Goal: Task Accomplishment & Management: Manage account settings

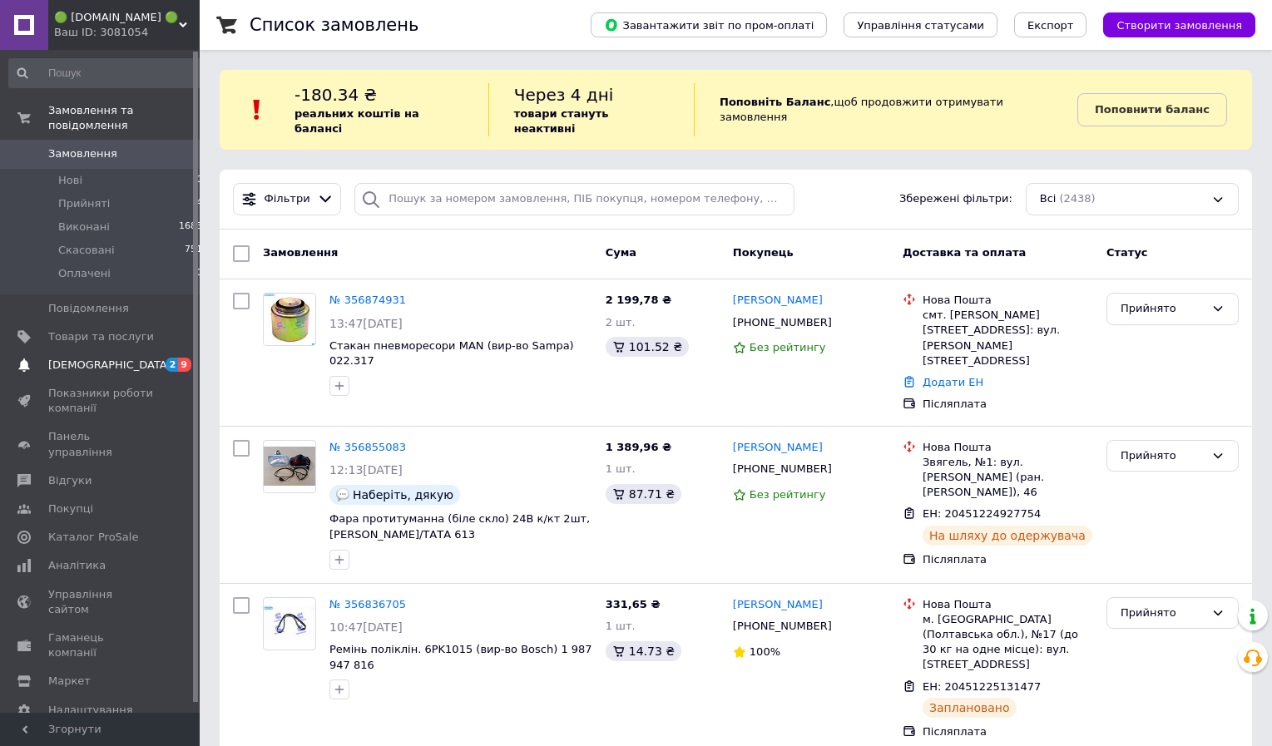
click at [106, 369] on span "[DEMOGRAPHIC_DATA]" at bounding box center [109, 365] width 123 height 15
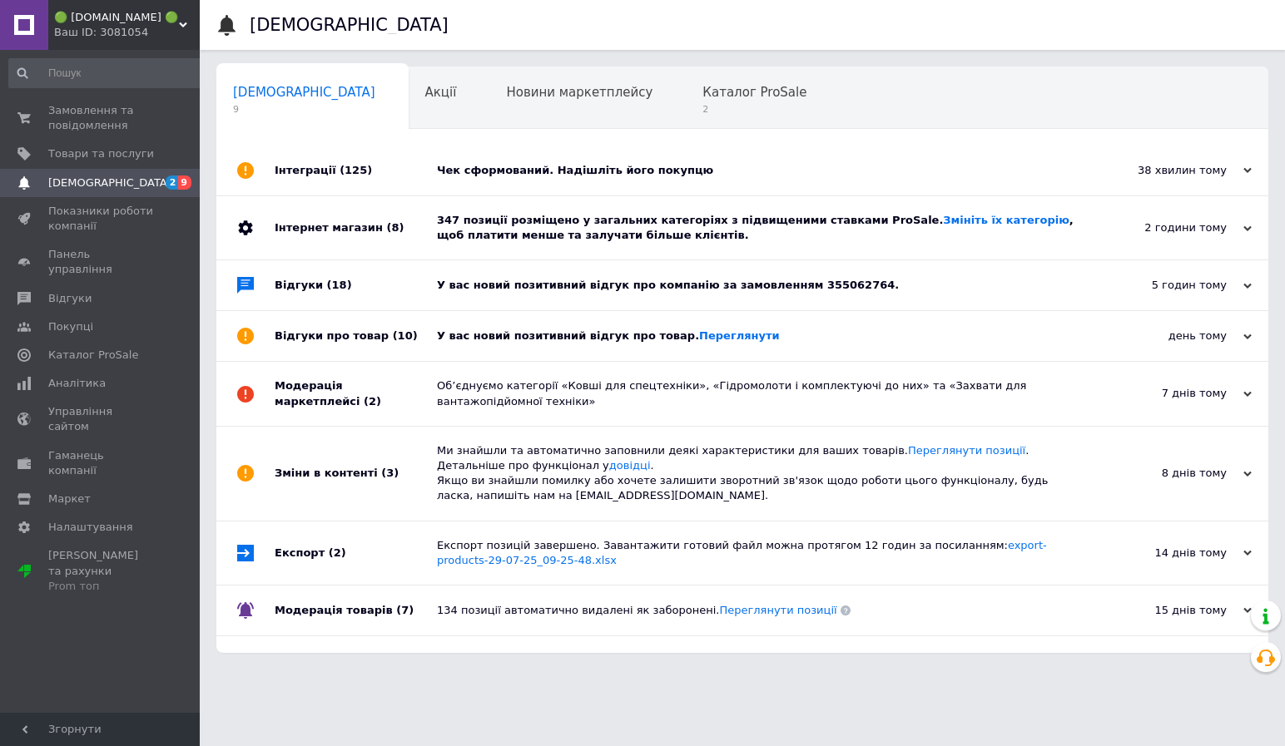
click at [571, 158] on div "Чек сформований. Надішліть його покупцю" at bounding box center [761, 171] width 648 height 50
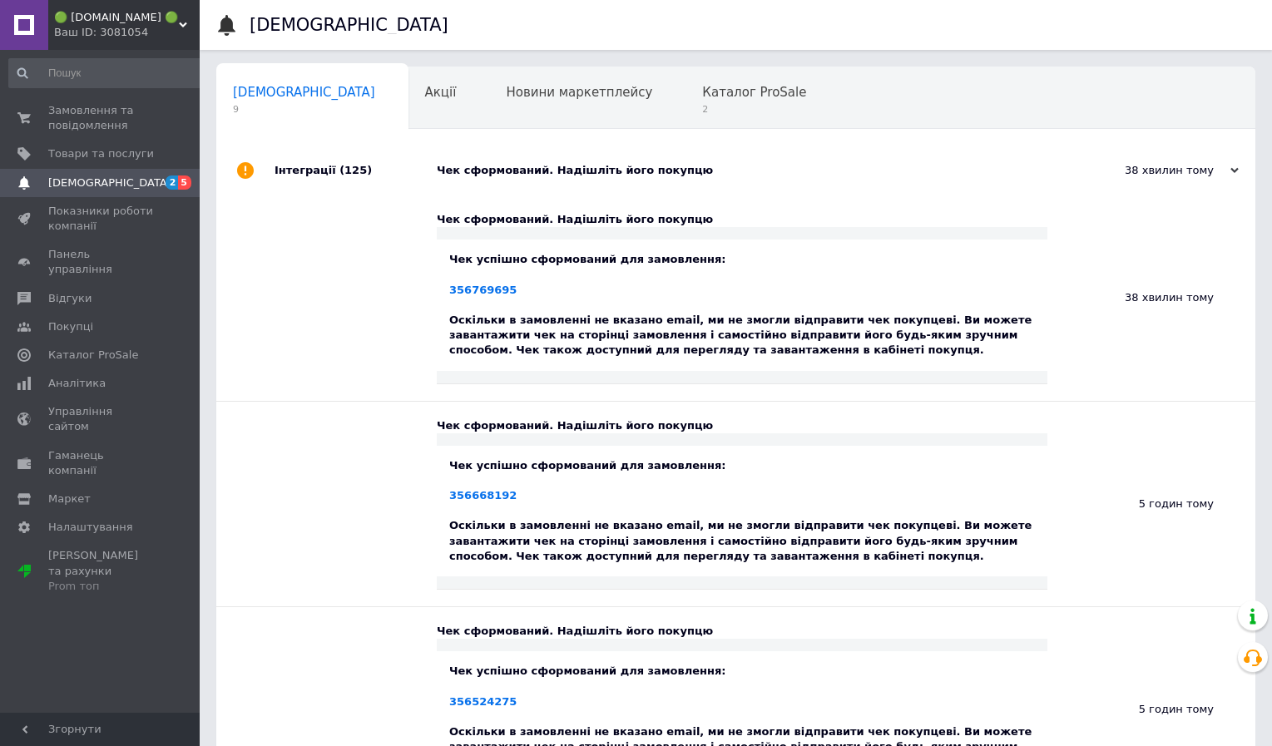
click at [590, 179] on div "Чек сформований. Надішліть його покупцю" at bounding box center [755, 171] width 636 height 50
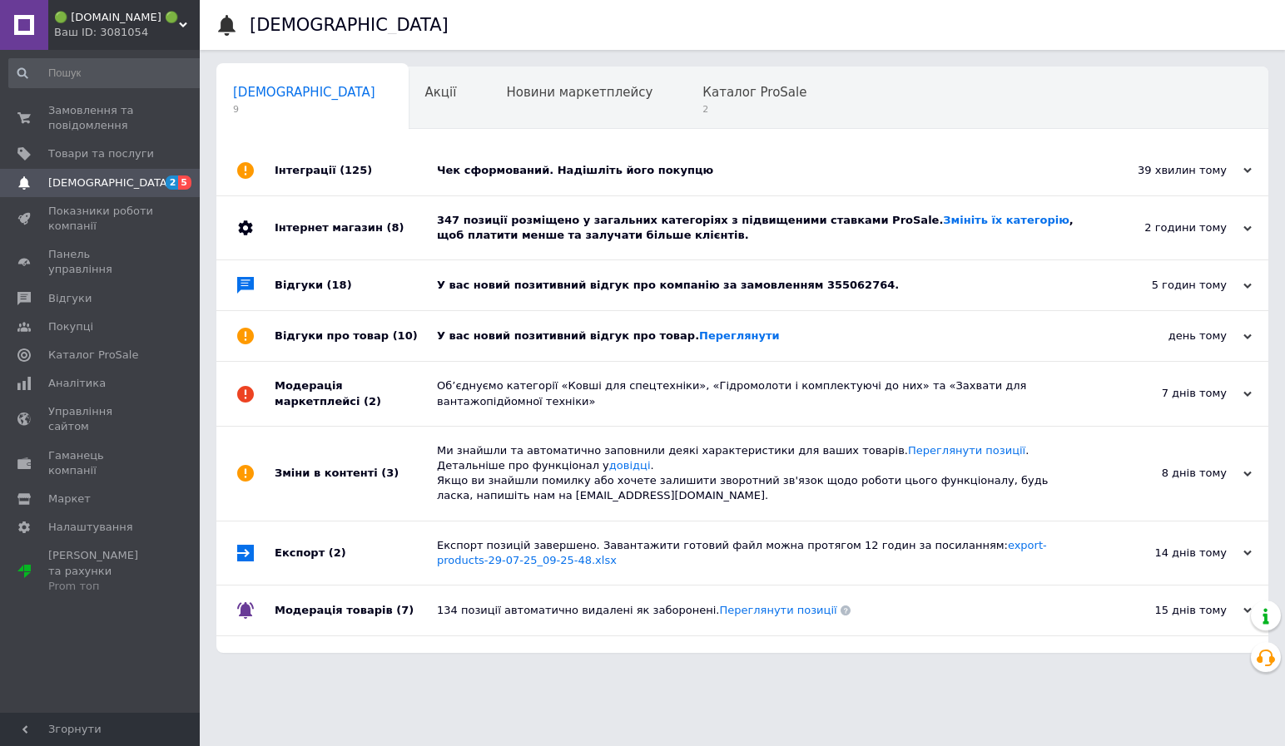
click at [575, 236] on div "347 позиції розміщено у загальних категоріях з підвищеними ставками ProSale. Зм…" at bounding box center [761, 228] width 648 height 30
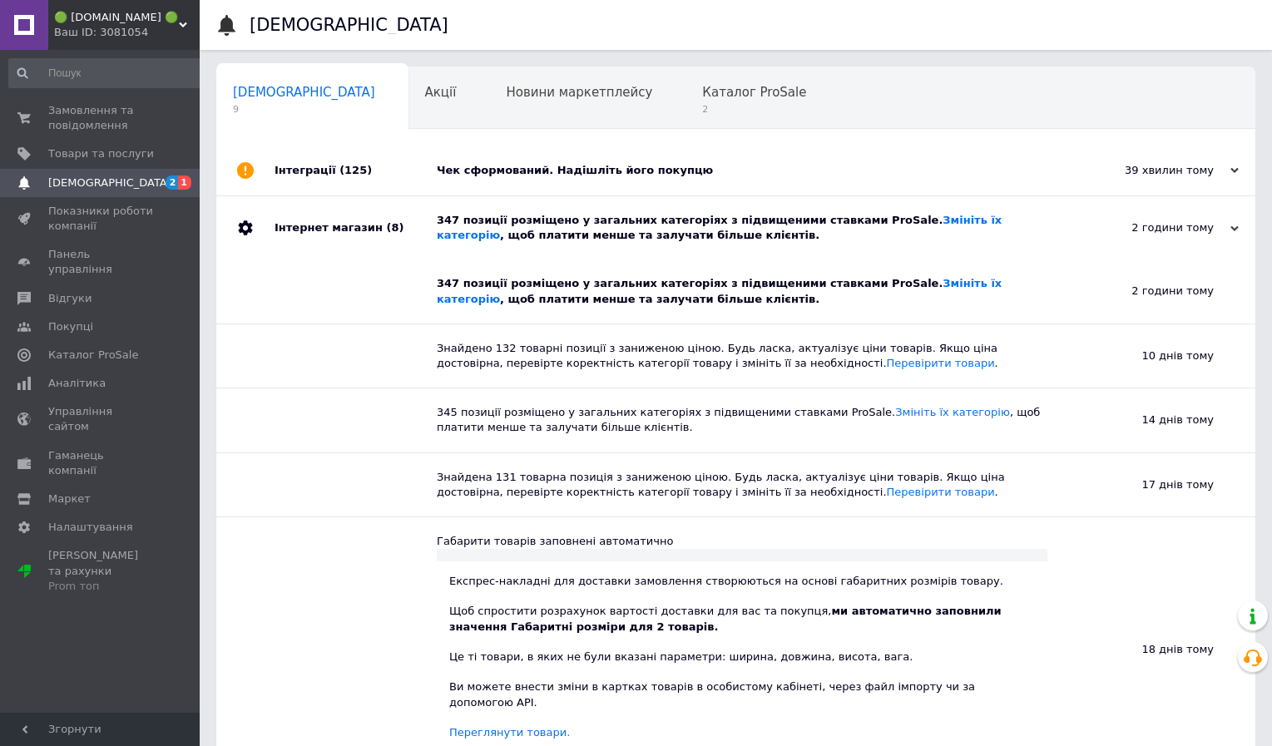
click at [575, 236] on div "347 позиції розміщено у загальних категоріях з підвищеними ставками ProSale. Зм…" at bounding box center [755, 228] width 636 height 30
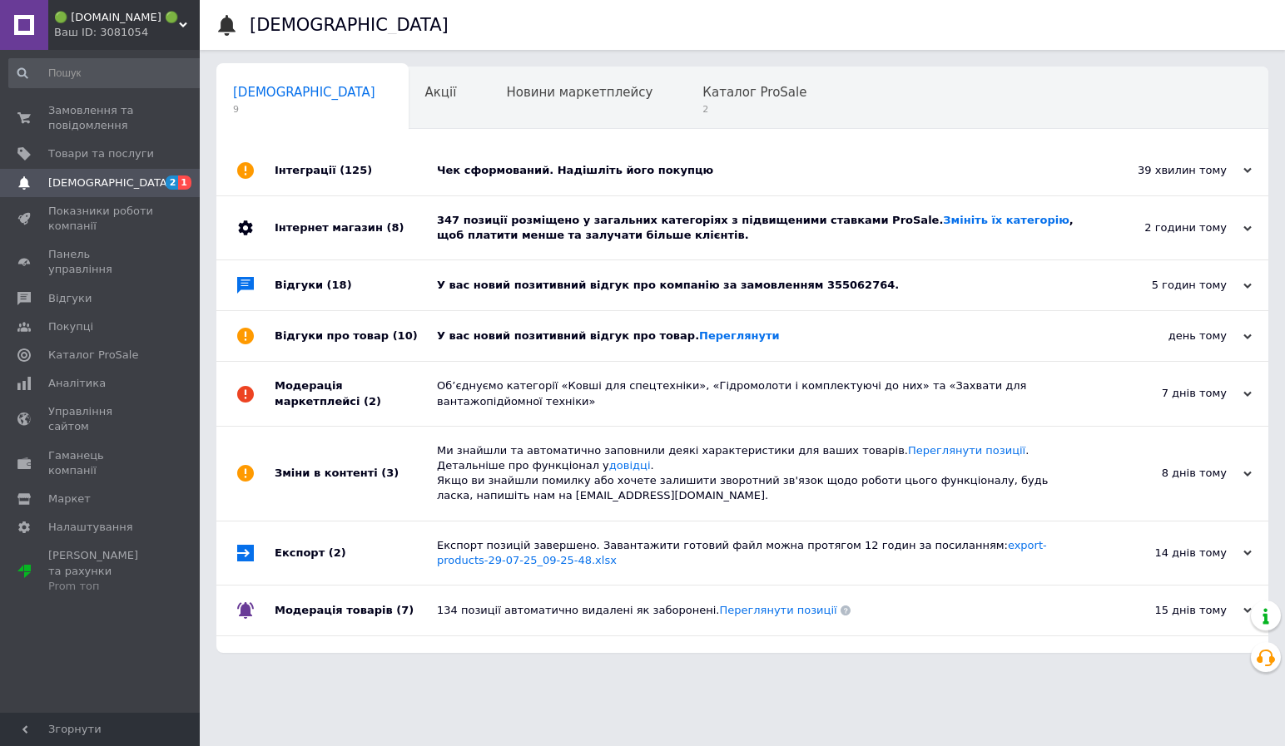
click at [565, 298] on div "У вас новий позитивний відгук про компанію за замовленням 355062764." at bounding box center [761, 285] width 648 height 50
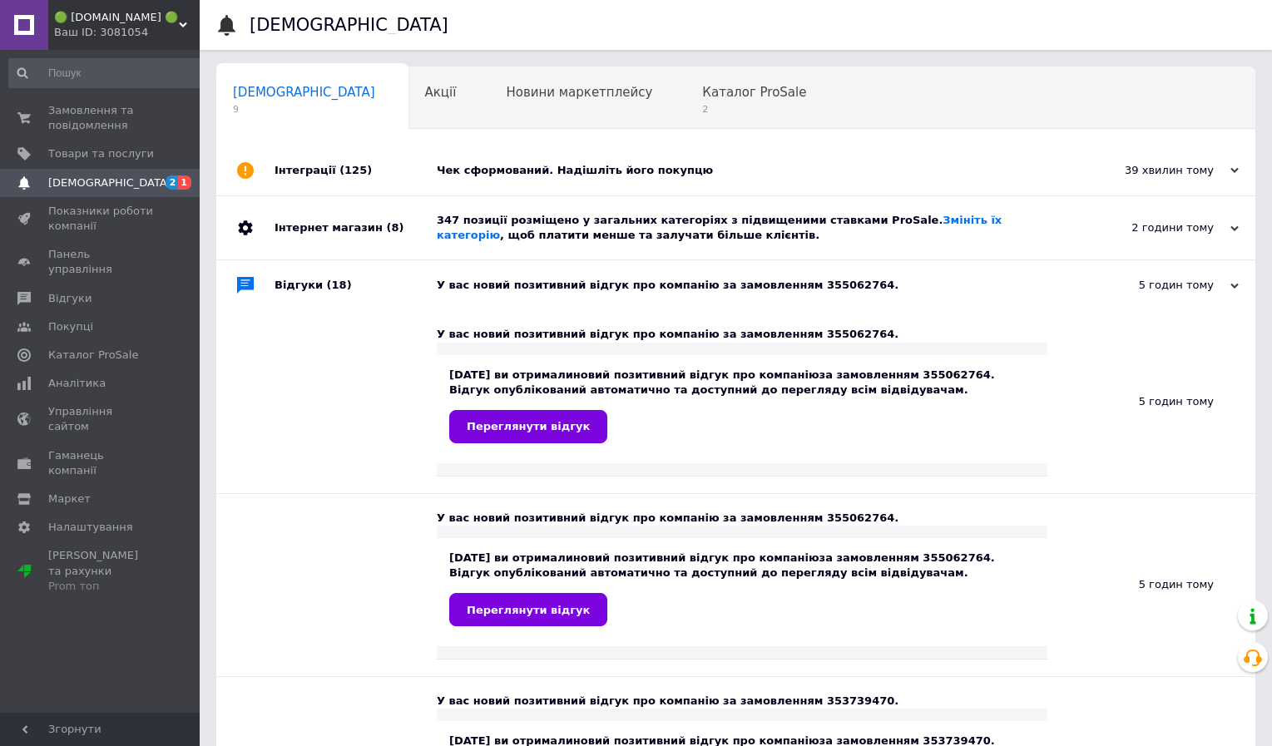
click at [565, 298] on div "У вас новий позитивний відгук про компанію за замовленням 355062764." at bounding box center [755, 285] width 636 height 50
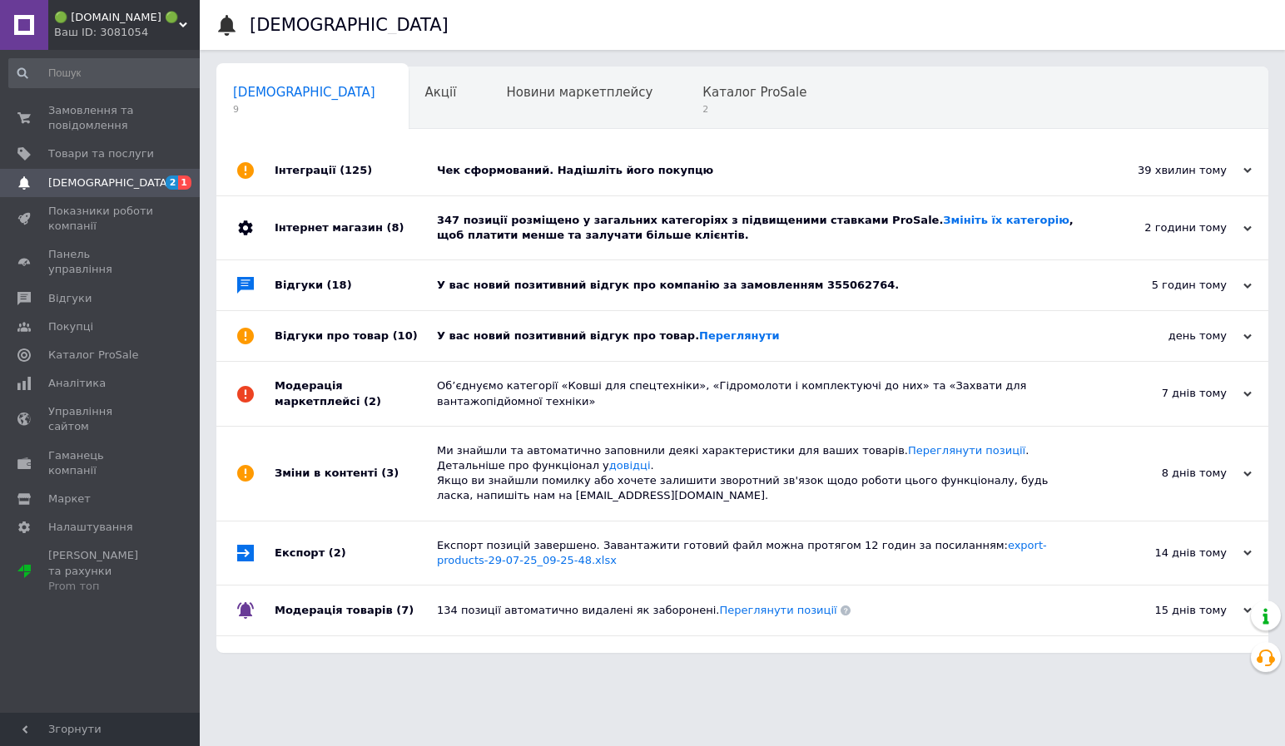
click at [555, 344] on div "У вас новий позитивний відгук про товар. Переглянути" at bounding box center [761, 336] width 648 height 15
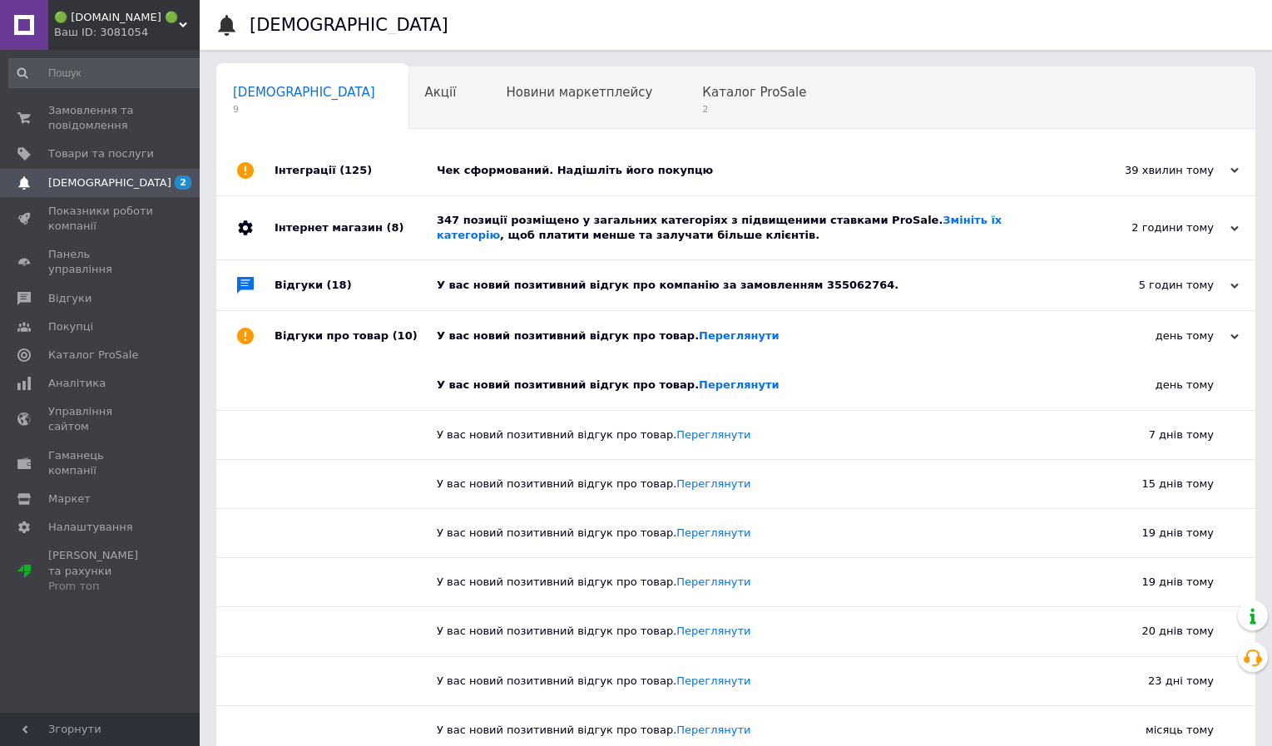
click at [555, 344] on div "У вас новий позитивний відгук про товар. Переглянути" at bounding box center [755, 336] width 636 height 15
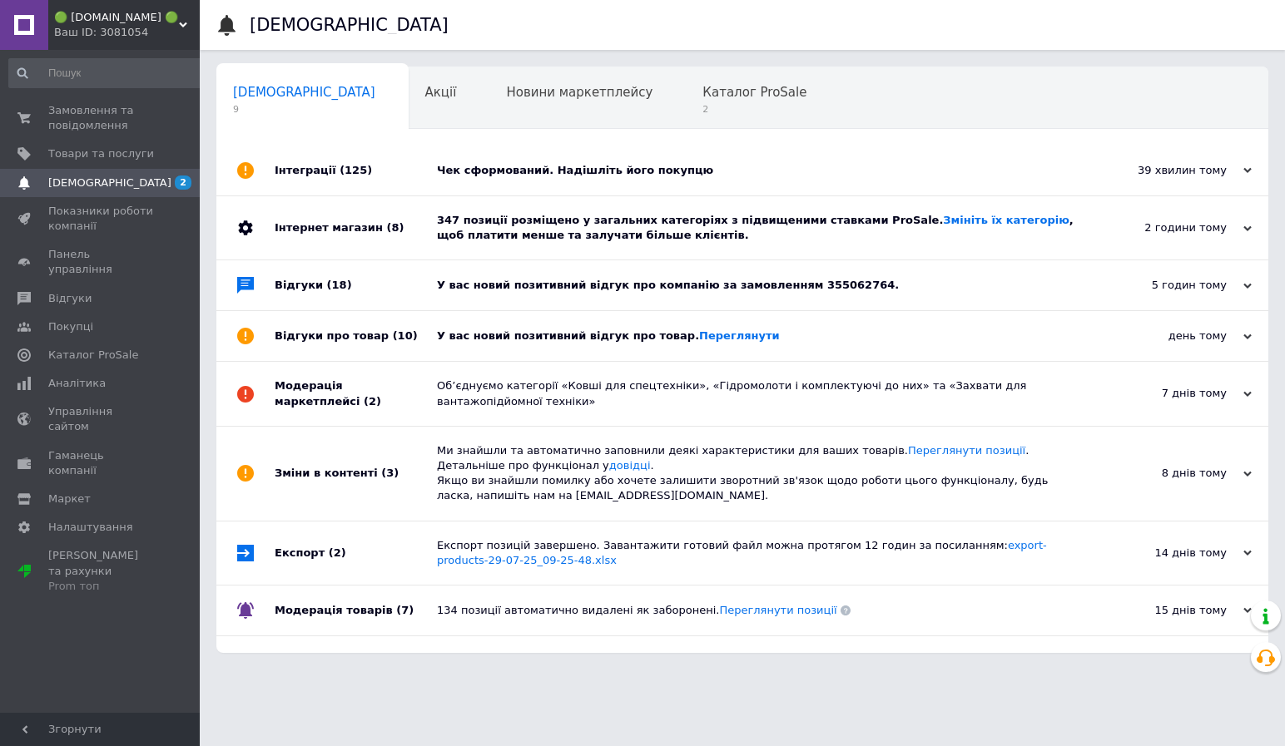
click at [678, 54] on div "Сповіщення Сповіщення 9 Акції 0 Новини маркетплейсу 0 Каталог ProSale 2 Навчанн…" at bounding box center [742, 335] width 1085 height 670
click at [702, 90] on span "Каталог ProSale" at bounding box center [754, 92] width 104 height 15
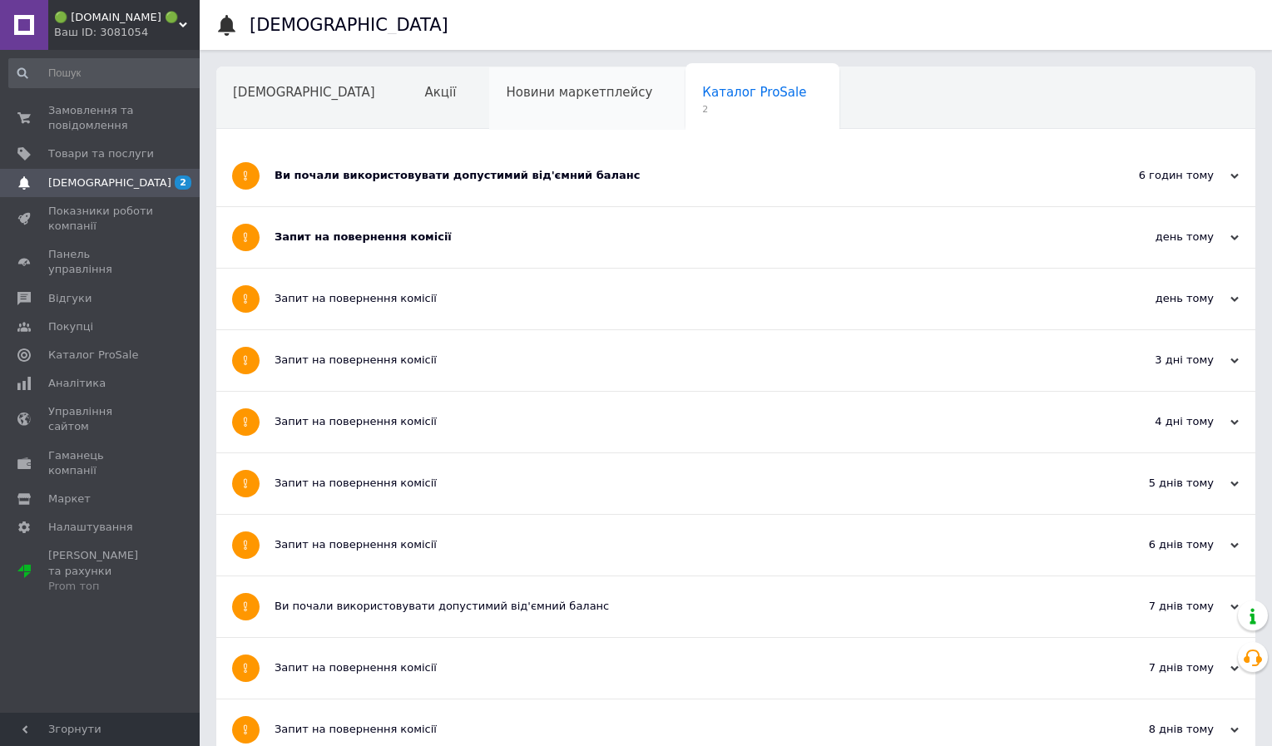
click at [532, 104] on div "Новини маркетплейсу" at bounding box center [587, 98] width 196 height 63
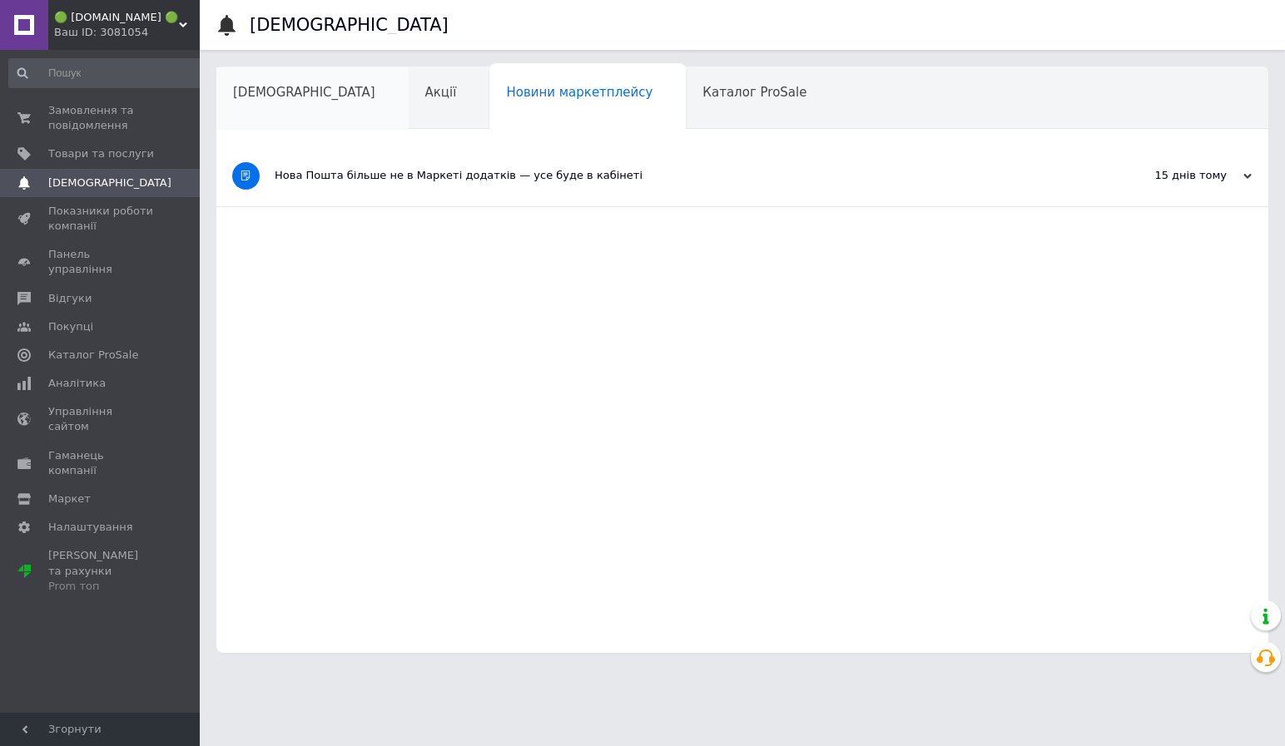
click at [320, 97] on div "[DEMOGRAPHIC_DATA]" at bounding box center [312, 98] width 192 height 63
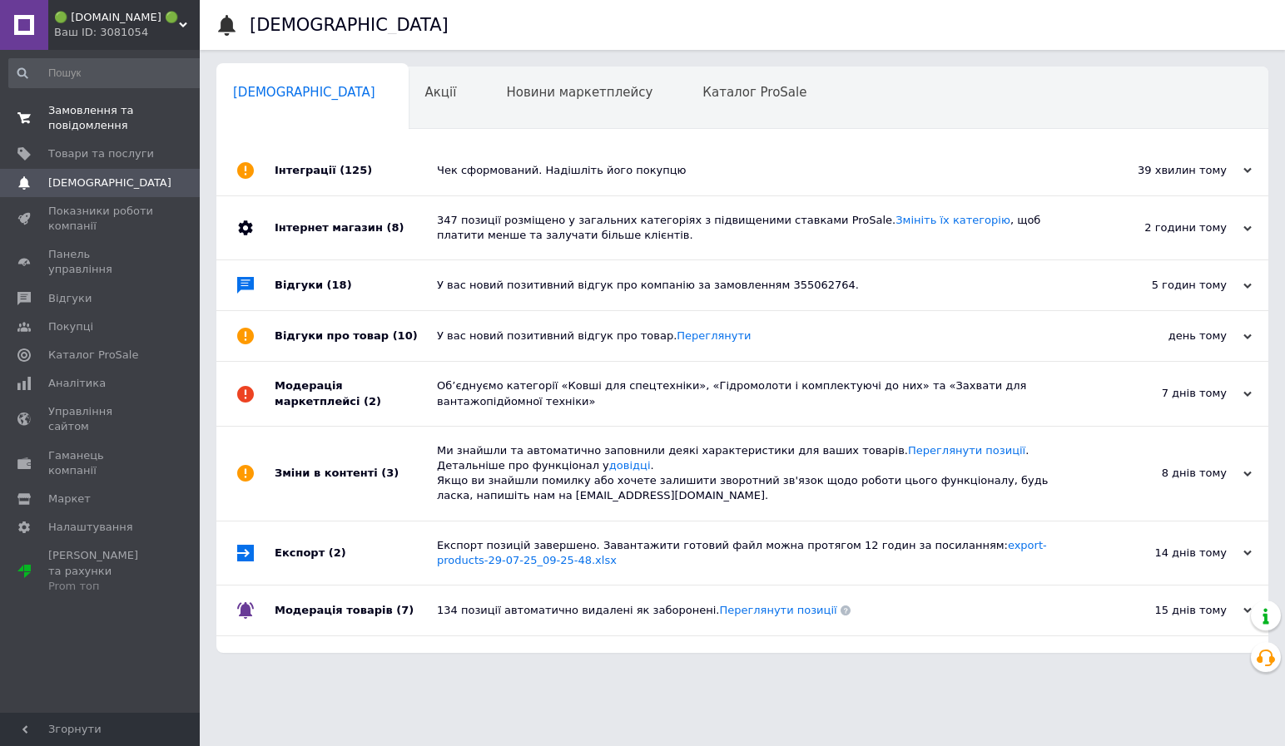
click at [103, 121] on span "Замовлення та повідомлення" at bounding box center [101, 118] width 106 height 30
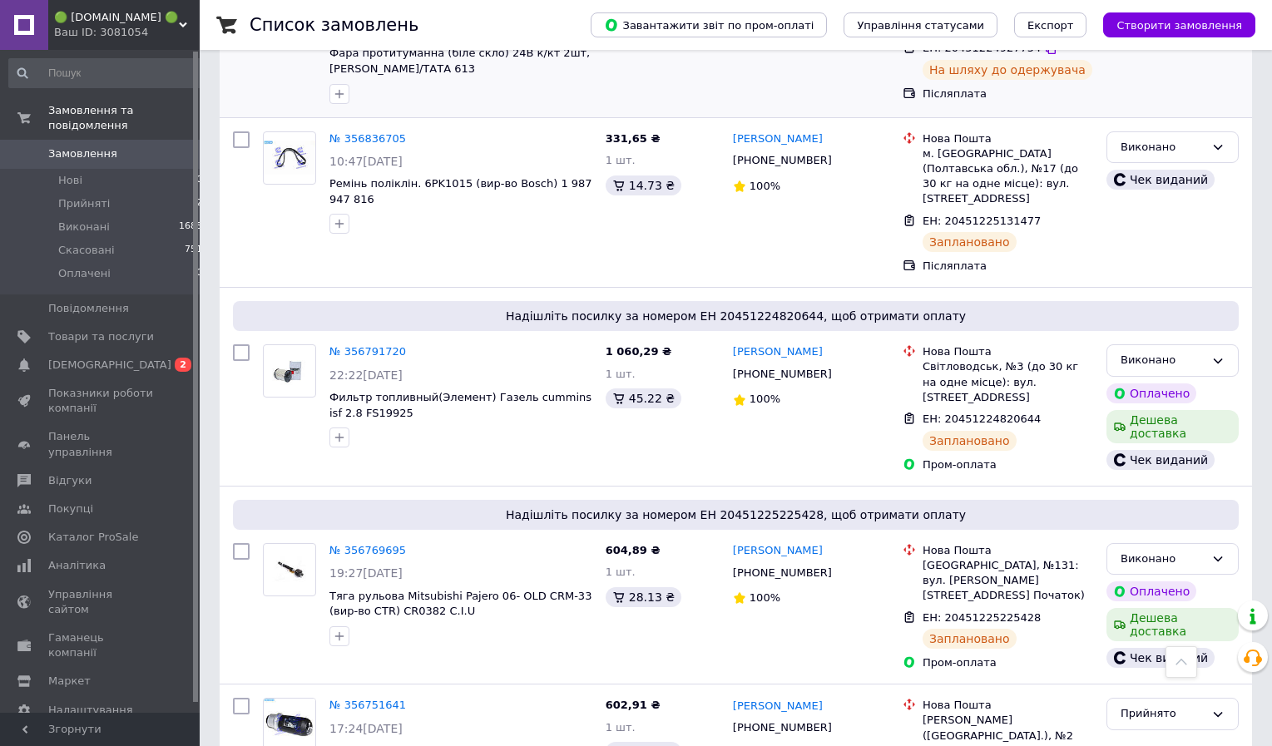
scroll to position [626, 0]
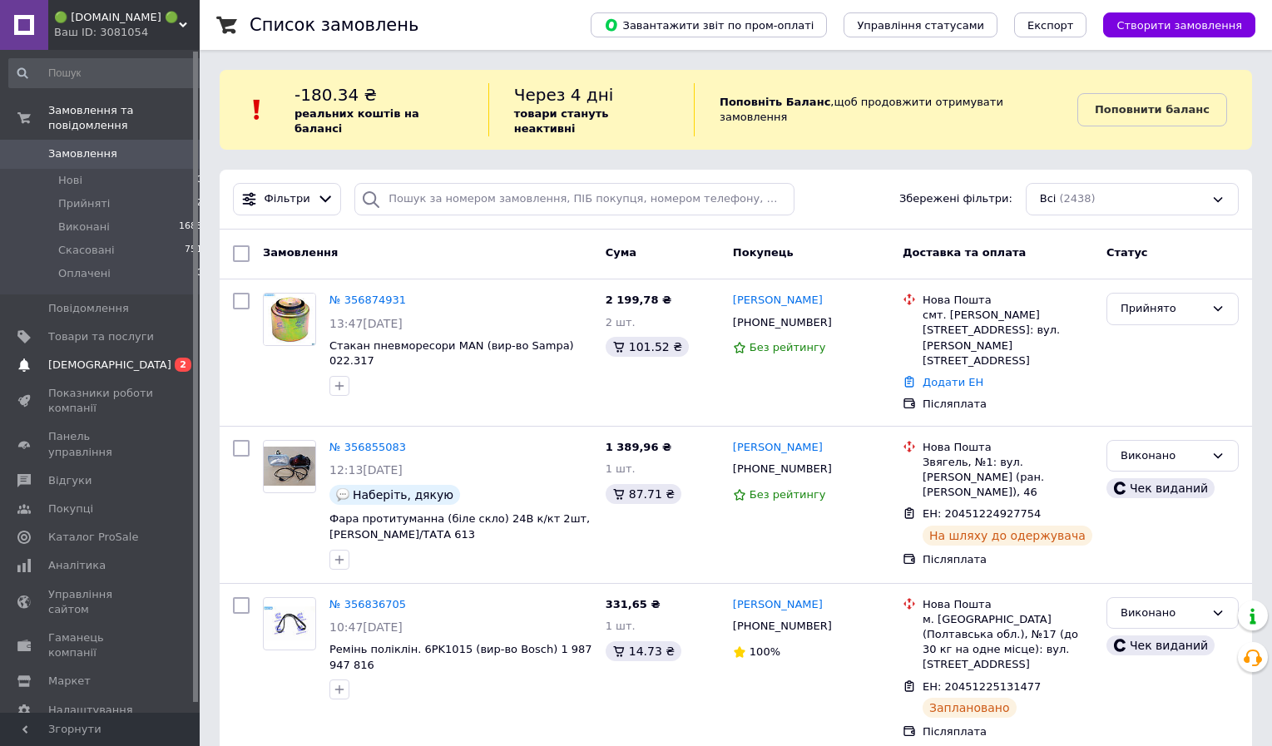
click at [92, 368] on span "[DEMOGRAPHIC_DATA]" at bounding box center [109, 365] width 123 height 15
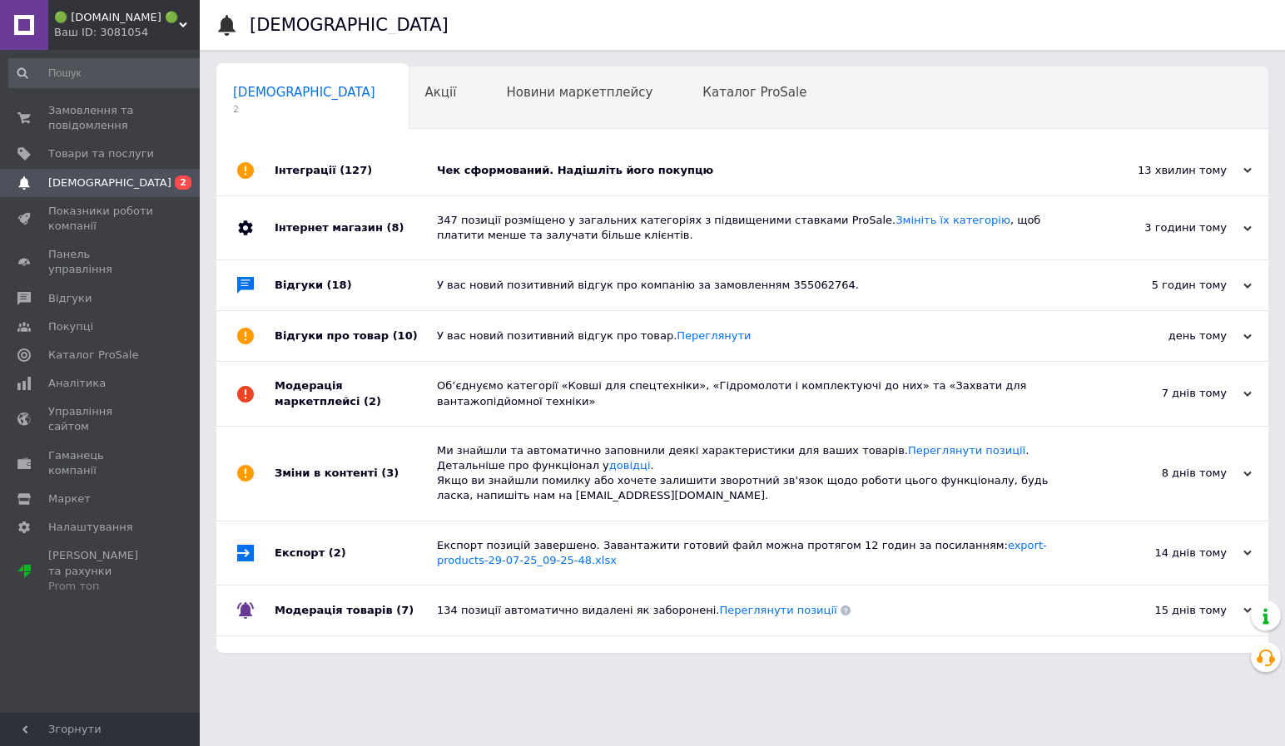
click at [534, 170] on div "Чек сформований. Надішліть його покупцю" at bounding box center [761, 170] width 648 height 15
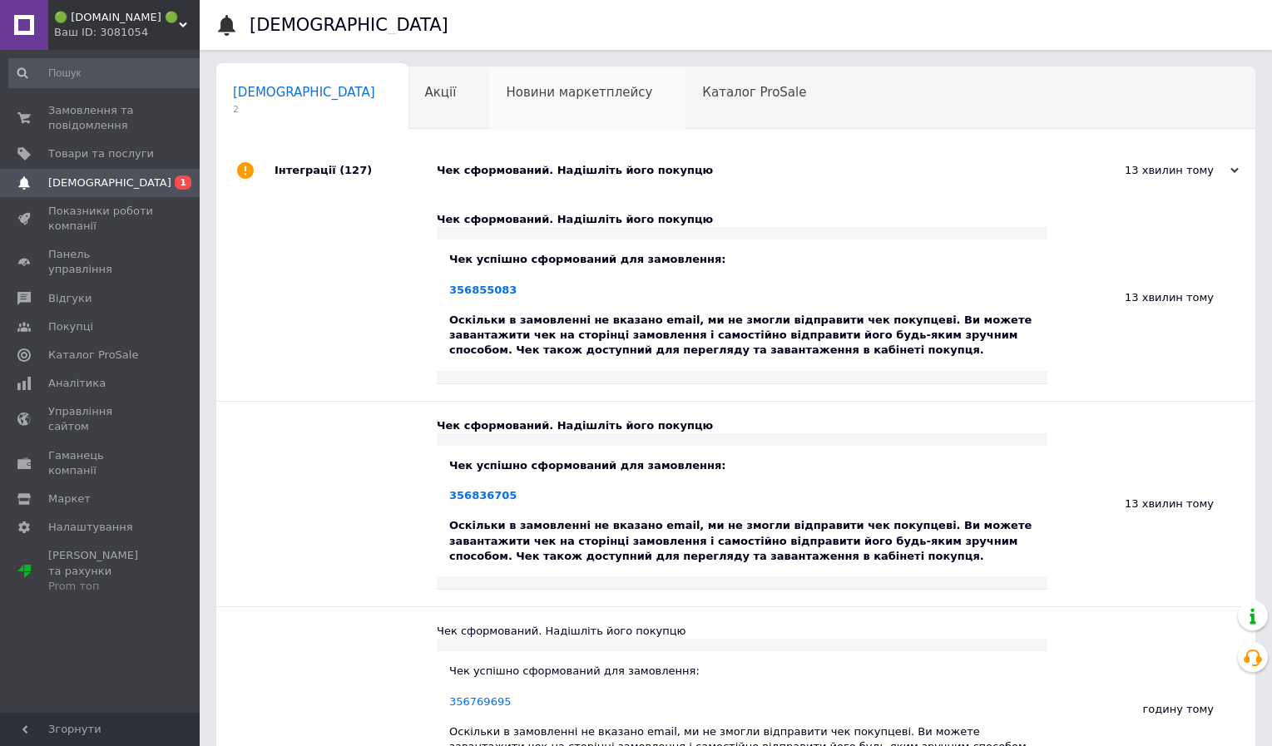
click at [520, 123] on div "Новини маркетплейсу 0" at bounding box center [587, 98] width 196 height 63
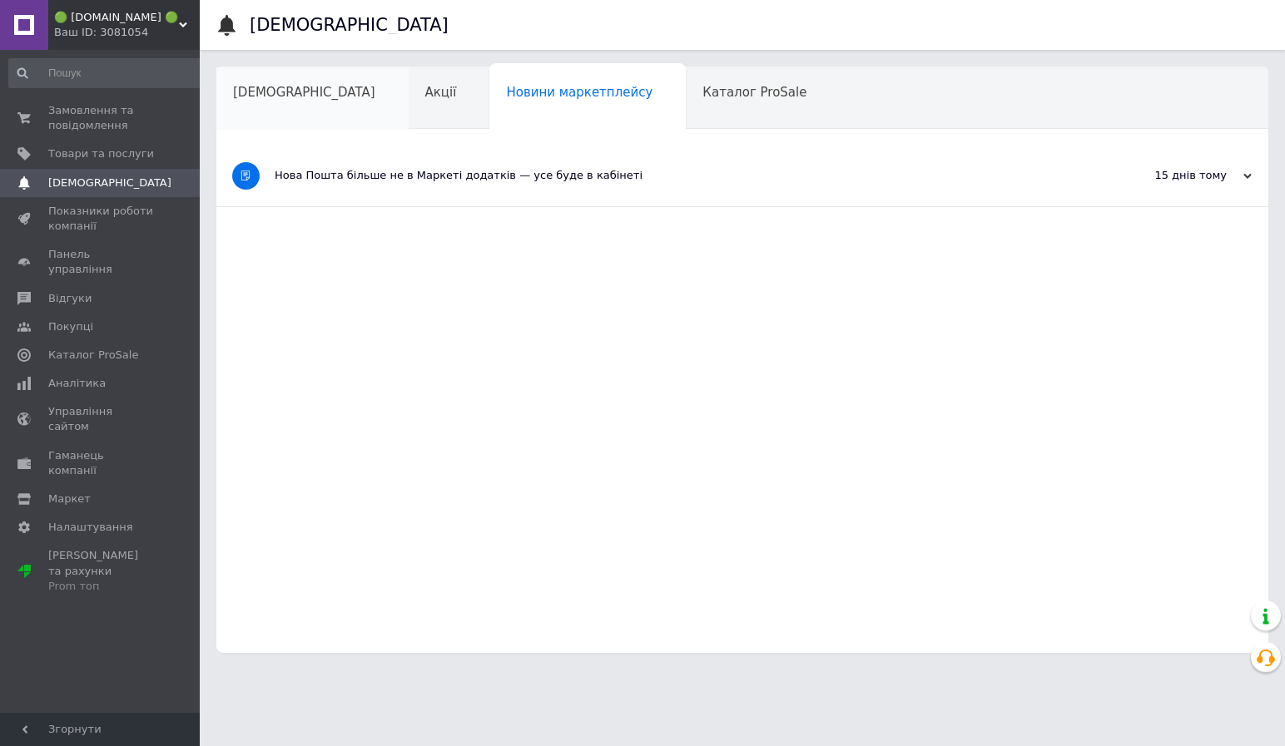
click at [226, 108] on div "[DEMOGRAPHIC_DATA]" at bounding box center [312, 98] width 192 height 63
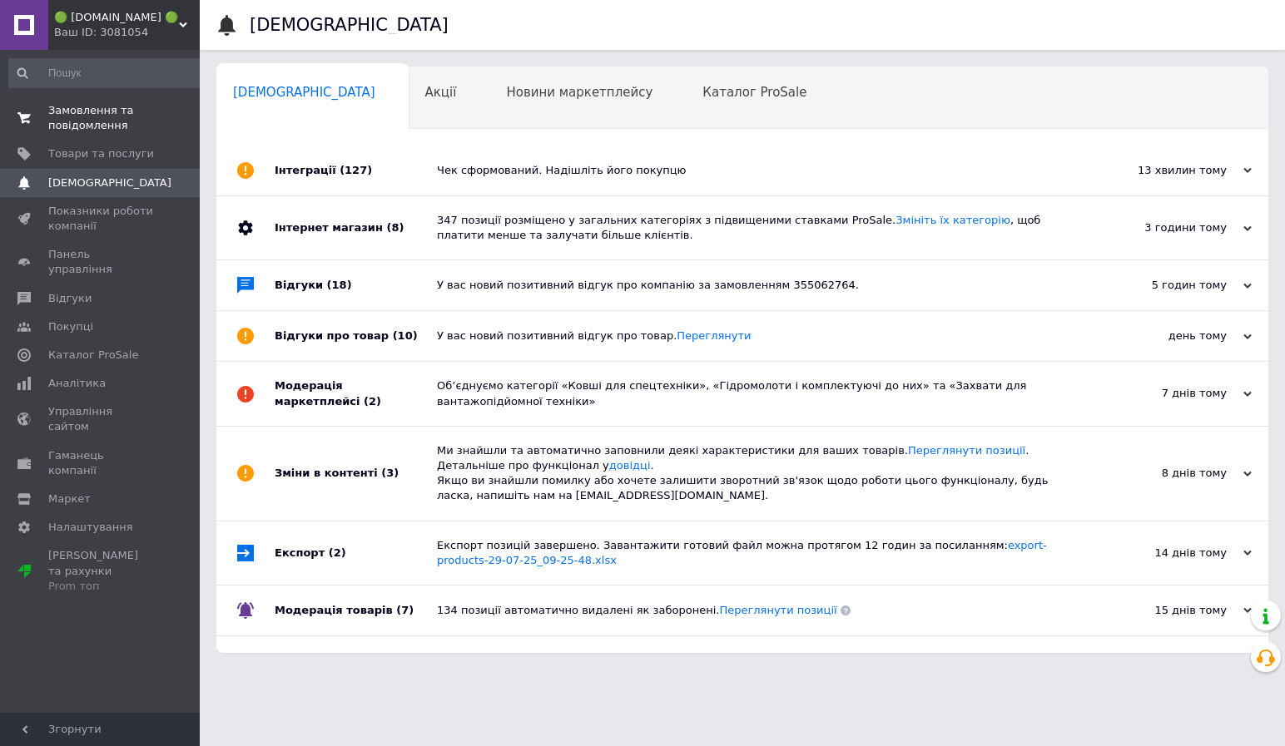
click at [92, 124] on span "Замовлення та повідомлення" at bounding box center [101, 118] width 106 height 30
